Goal: Information Seeking & Learning: Learn about a topic

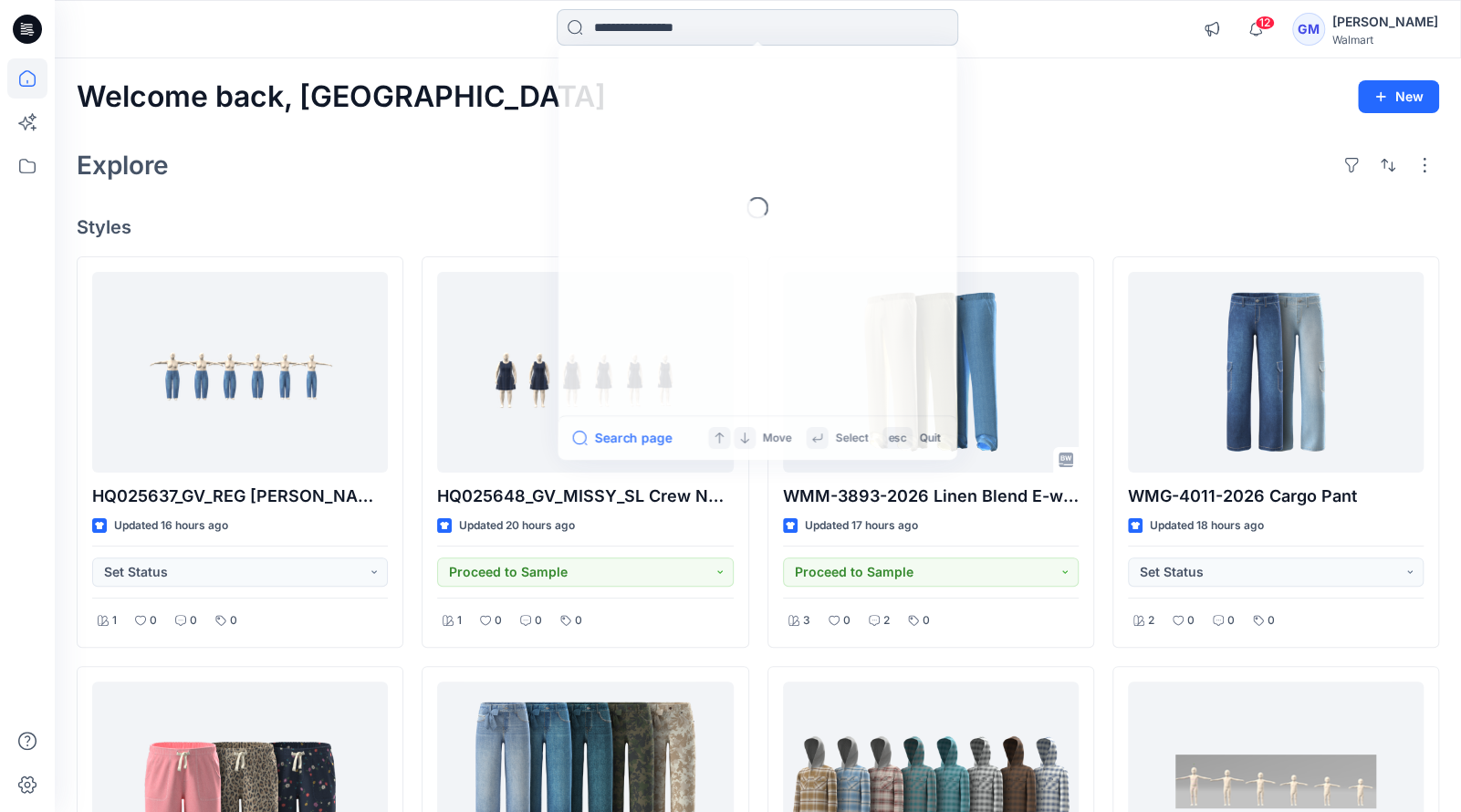
click at [639, 40] on input at bounding box center [757, 27] width 402 height 37
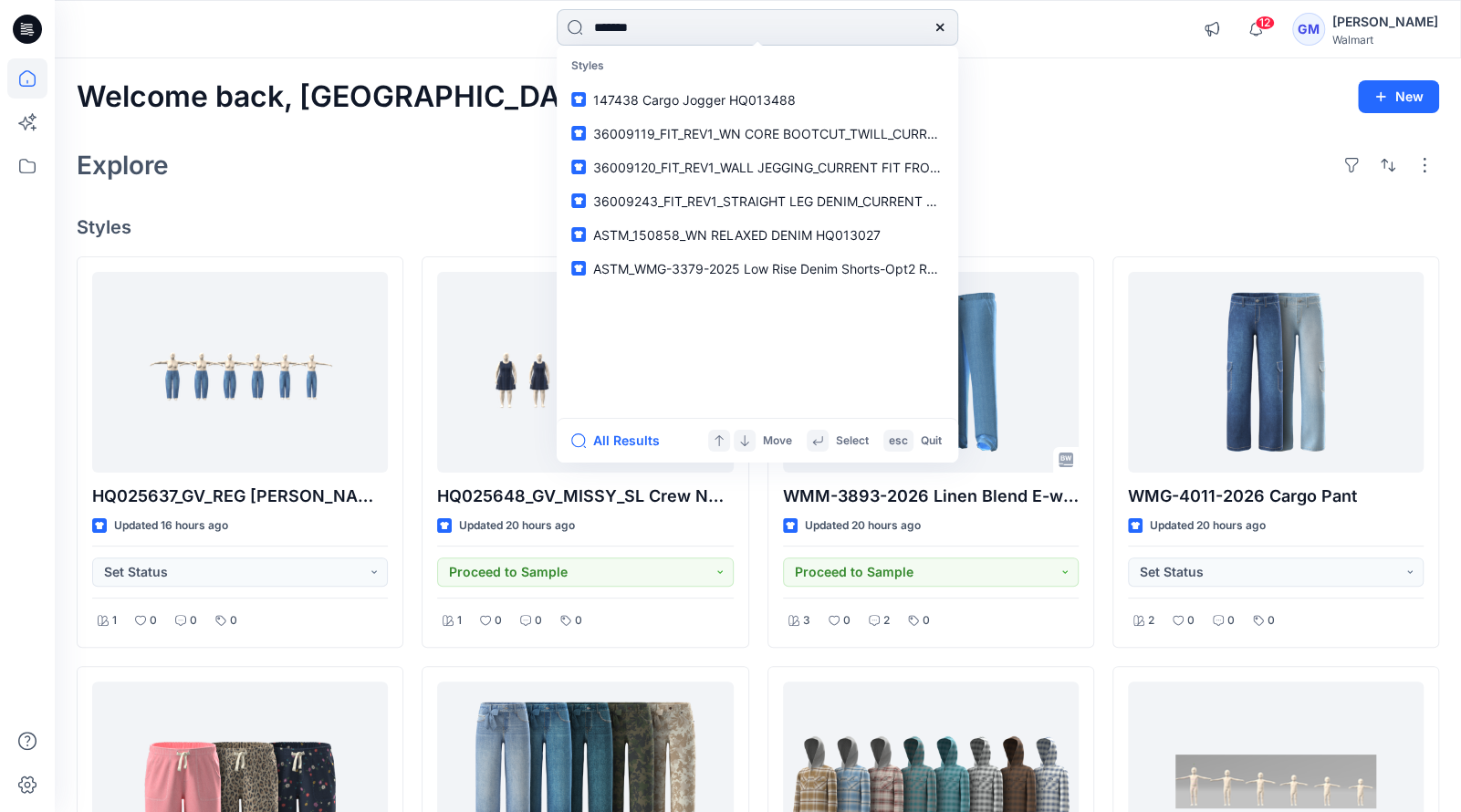
type input "********"
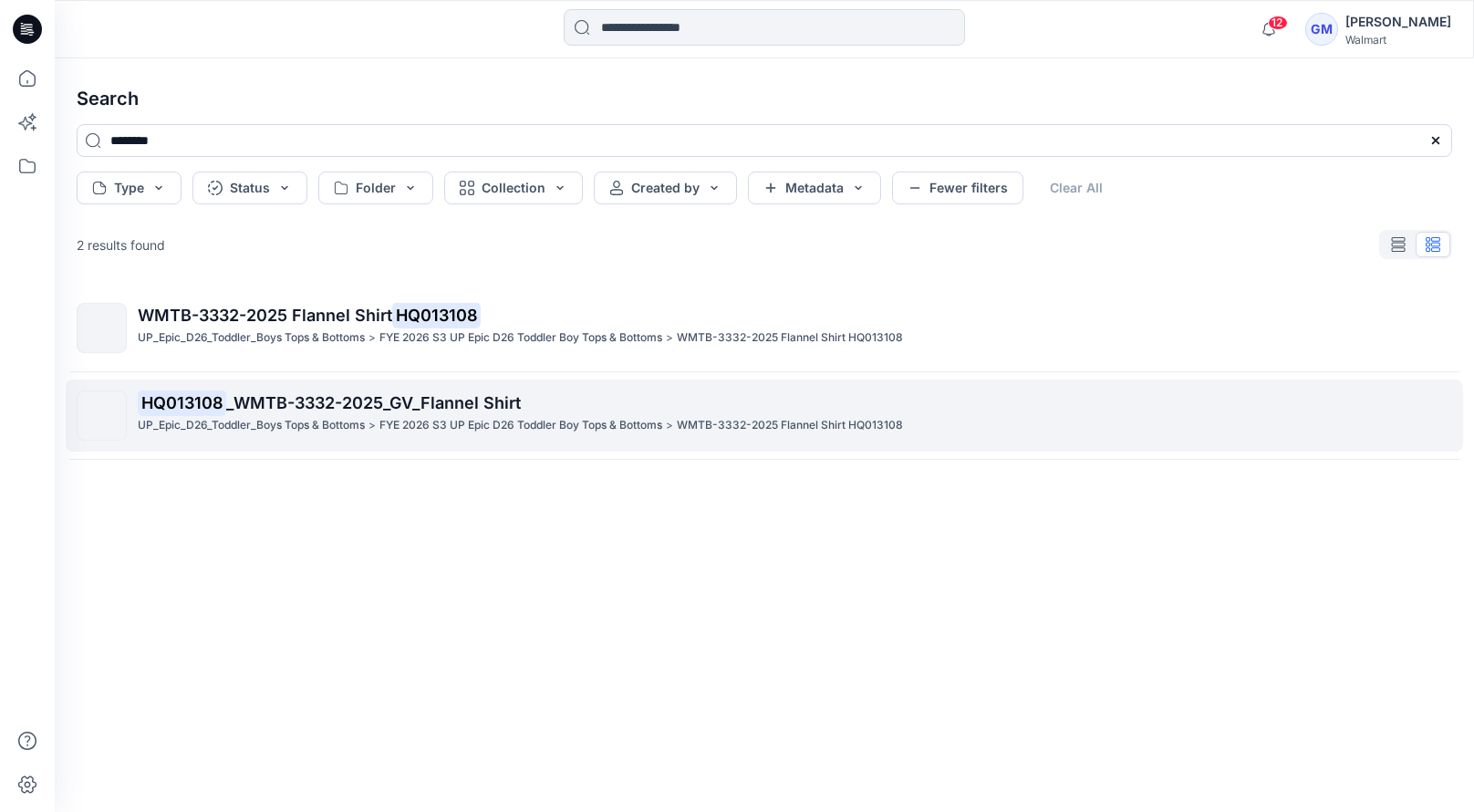
click at [518, 398] on span "_WMTB-3332-2025_GV_Flannel Shirt" at bounding box center [374, 403] width 294 height 19
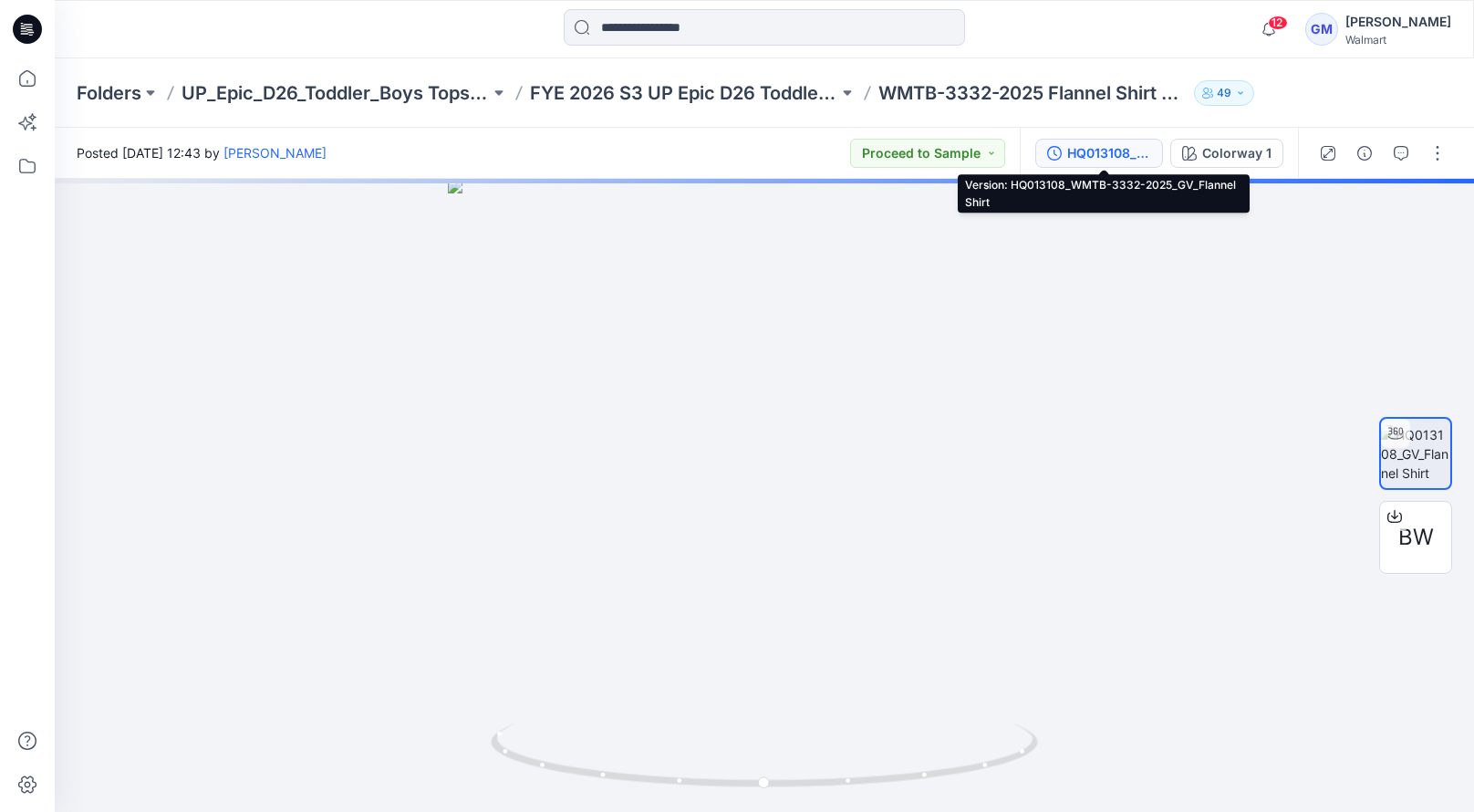
click at [1101, 156] on div "HQ013108_WMTB-3332-2025_GV_Flannel Shirt" at bounding box center [1109, 153] width 84 height 20
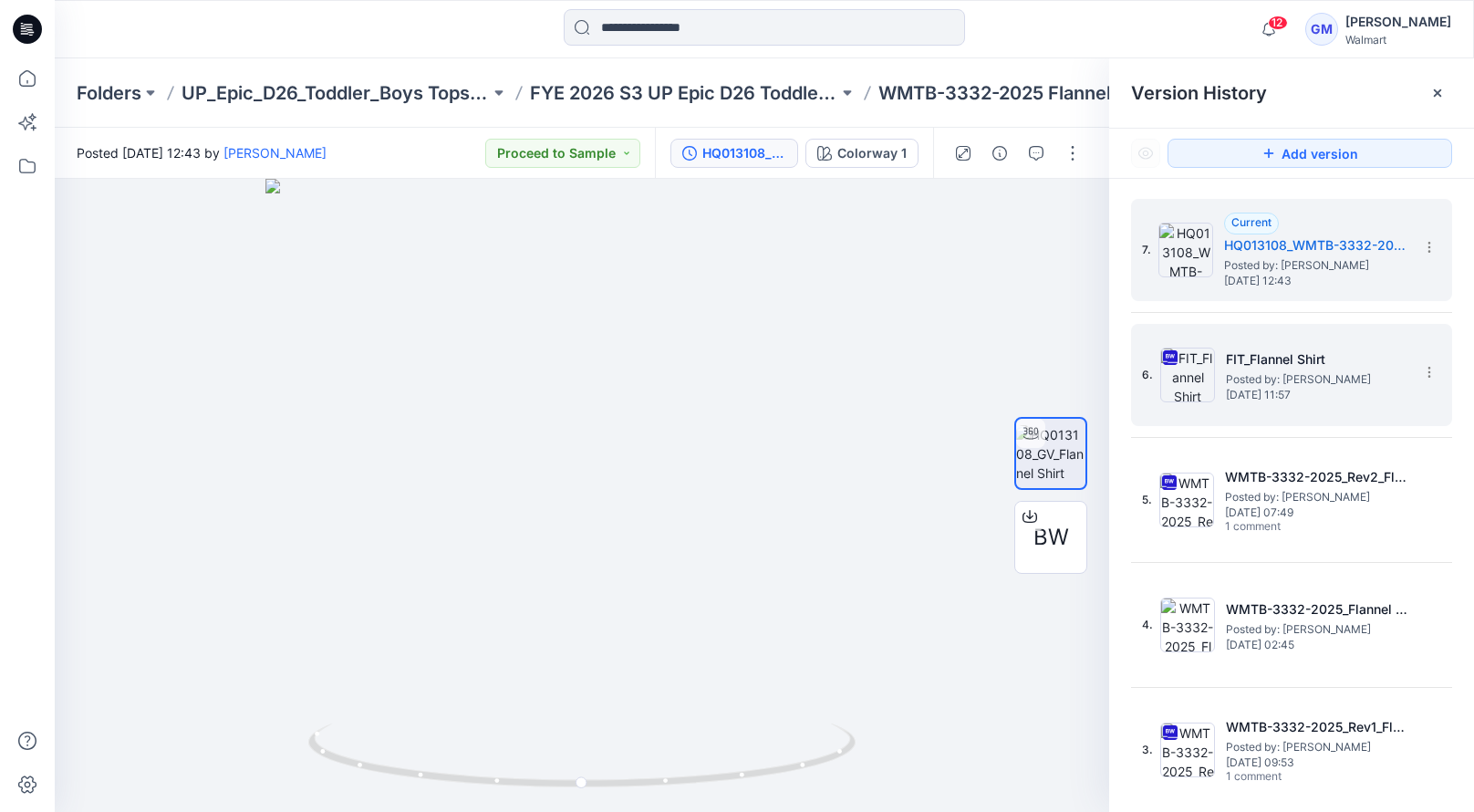
click at [1319, 371] on span "Posted by: [PERSON_NAME]" at bounding box center [1317, 379] width 183 height 18
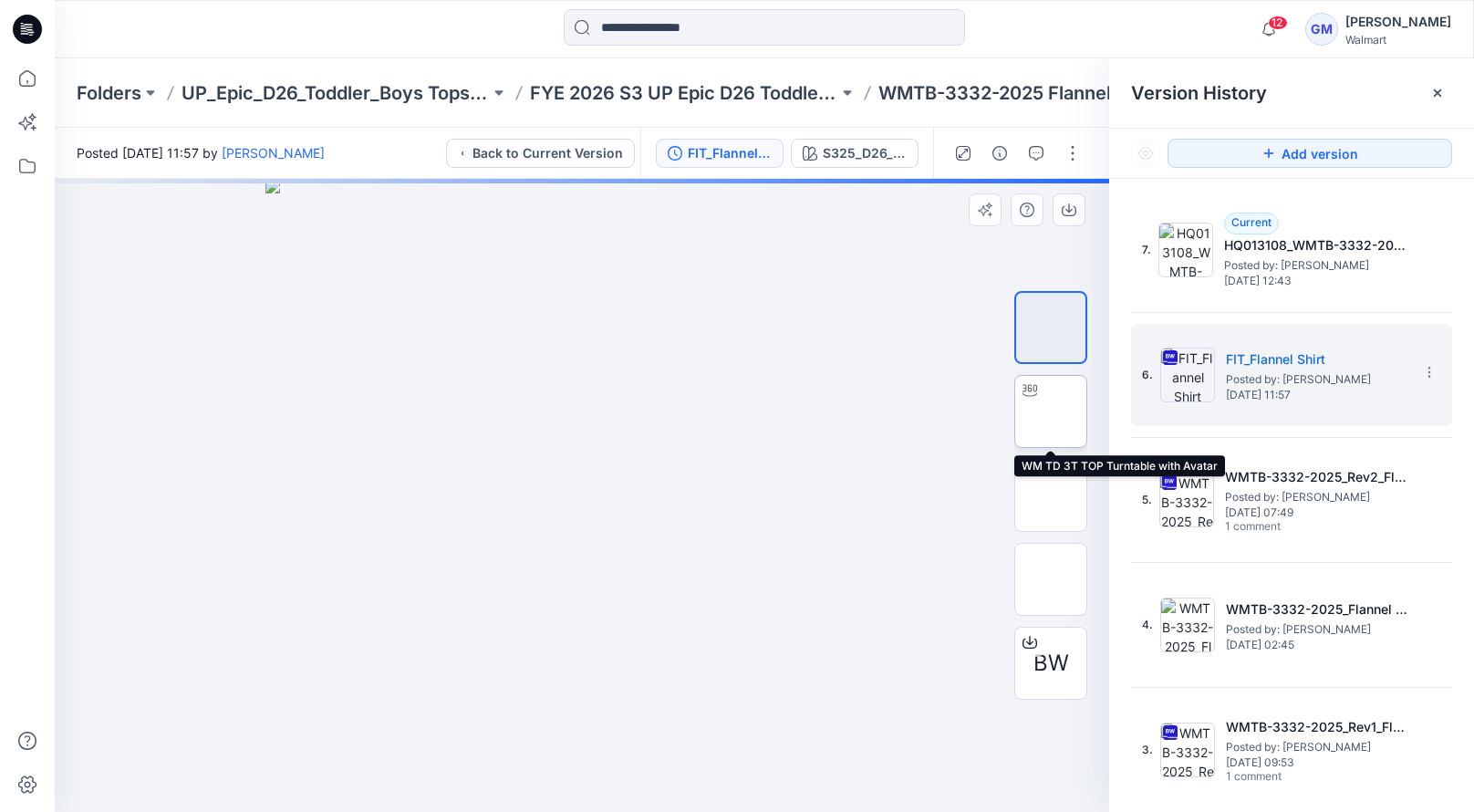
click at [1051, 411] on img at bounding box center [1051, 411] width 0 height 0
